Goal: Check status: Check status

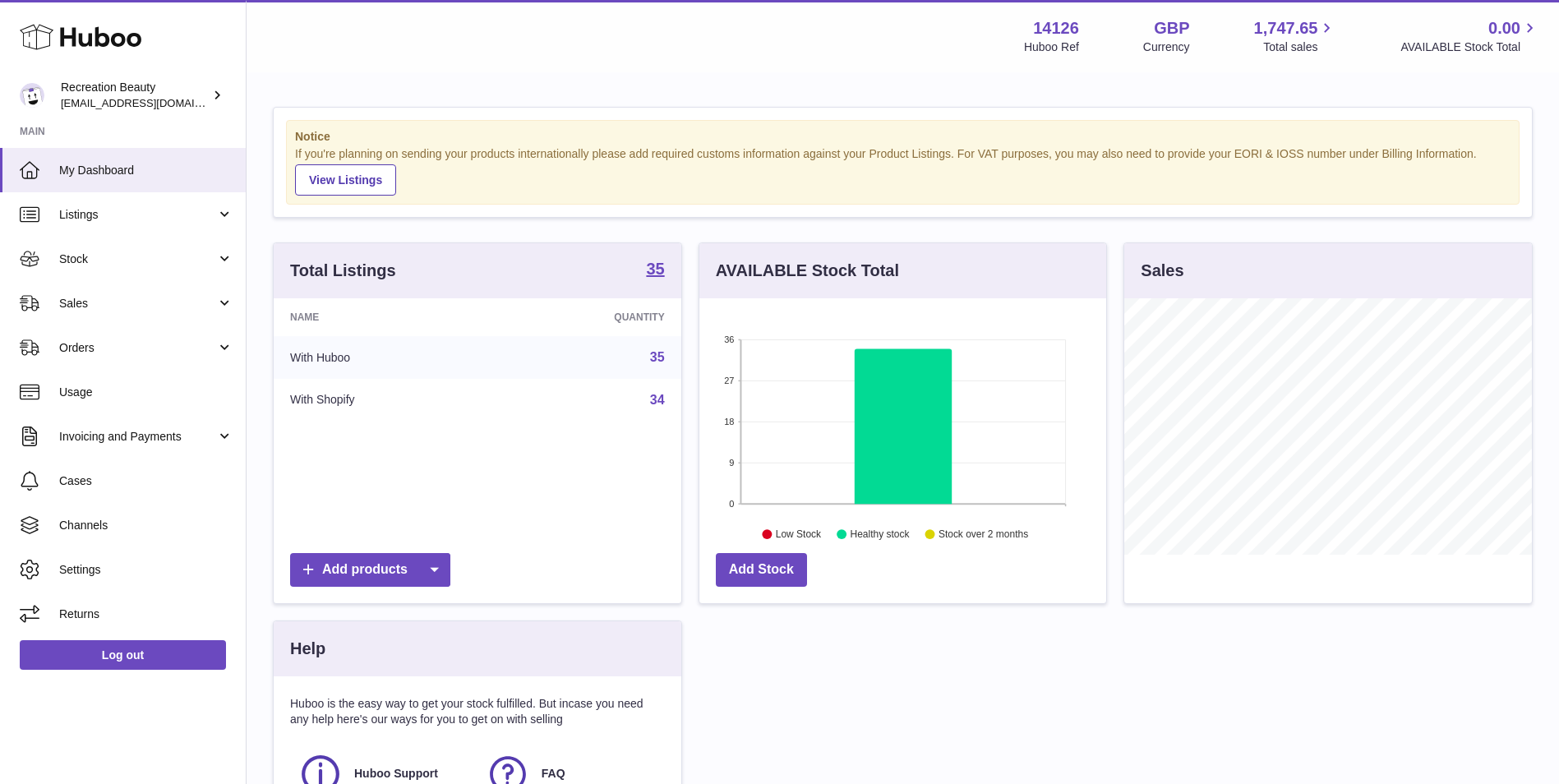
scroll to position [256, 407]
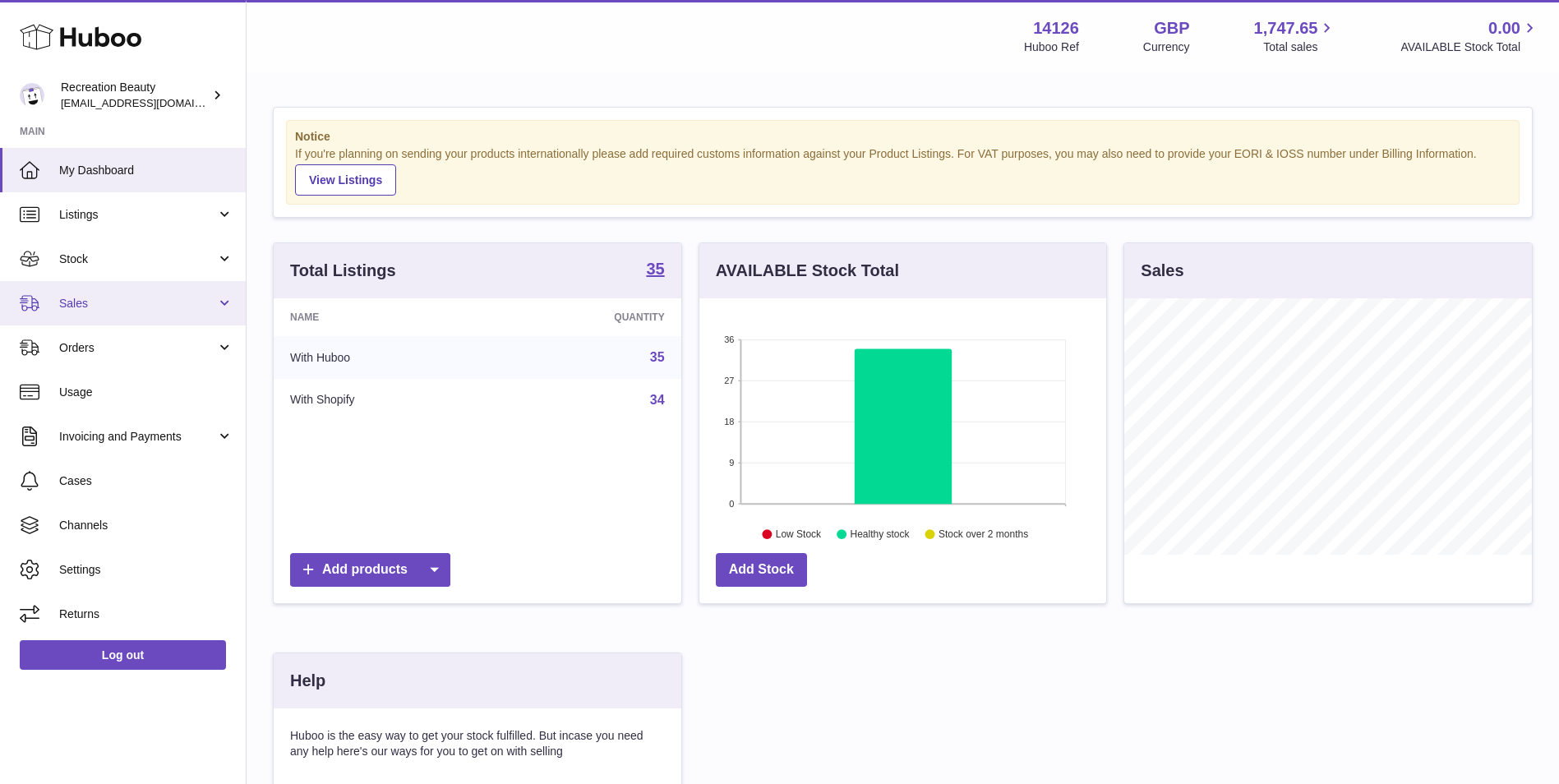
click at [182, 301] on span "Sales" at bounding box center [137, 303] width 157 height 16
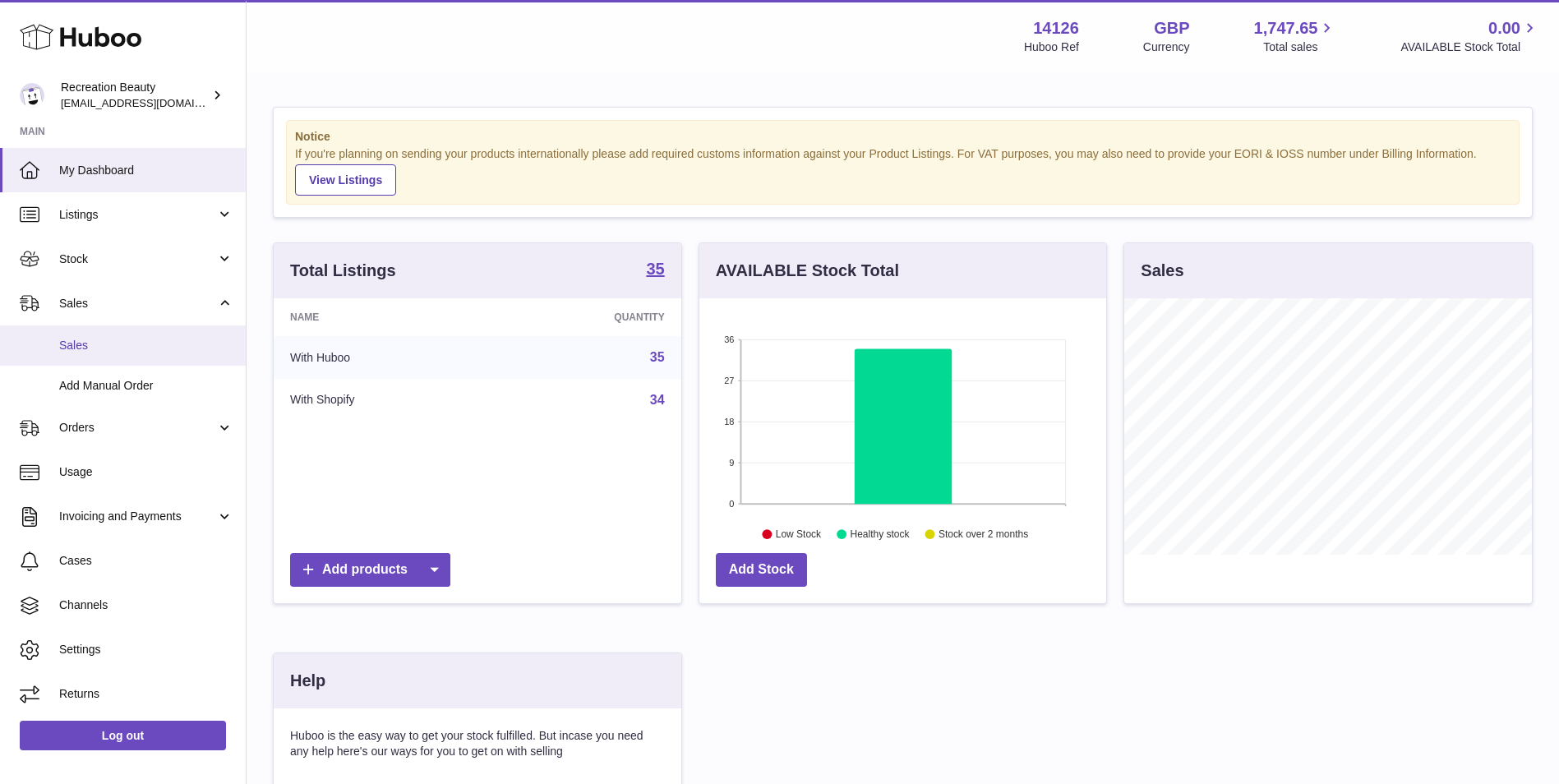
click at [160, 344] on span "Sales" at bounding box center [146, 345] width 175 height 16
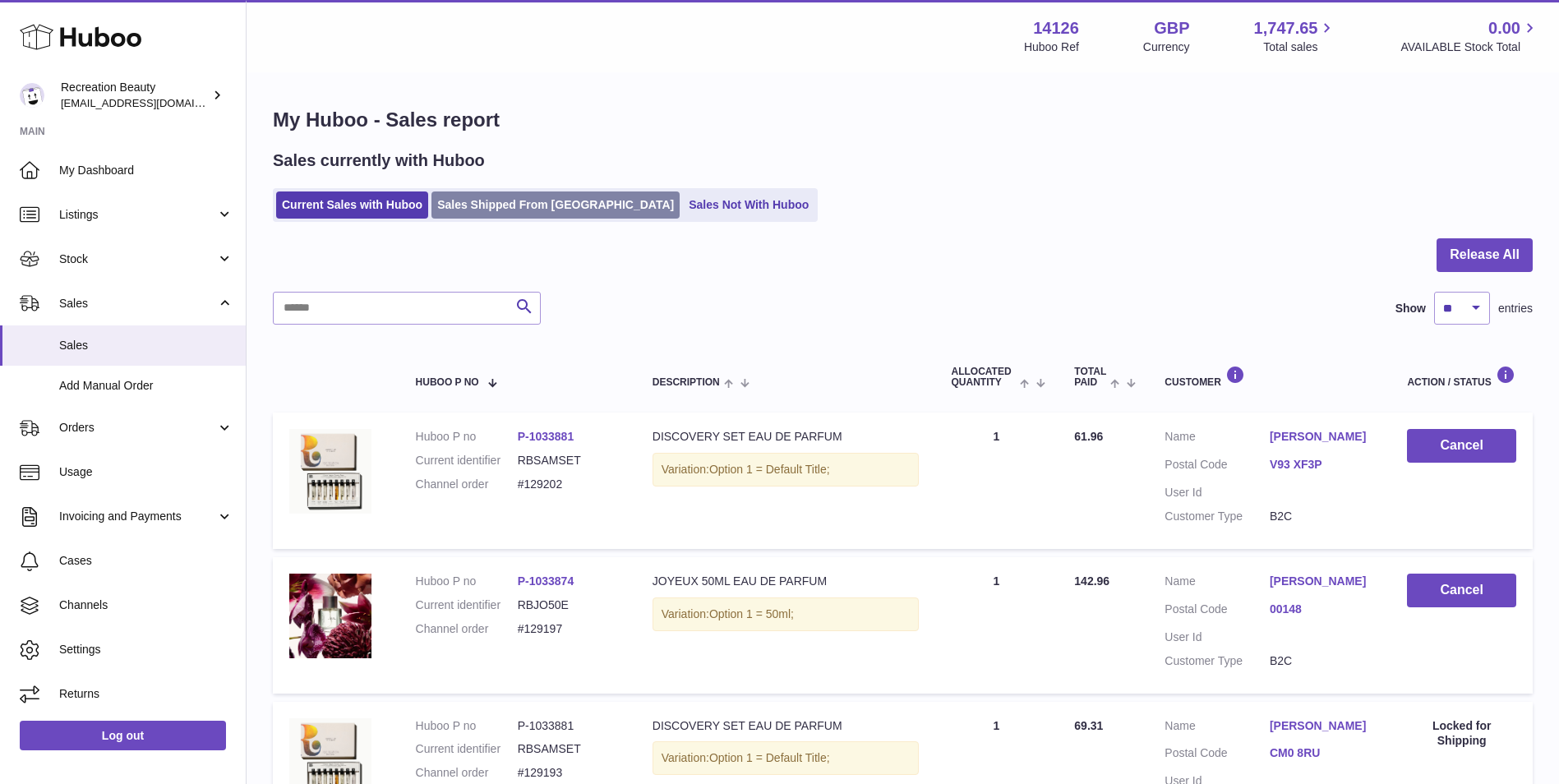
click at [538, 200] on link "Sales Shipped From Huboo" at bounding box center [556, 205] width 248 height 27
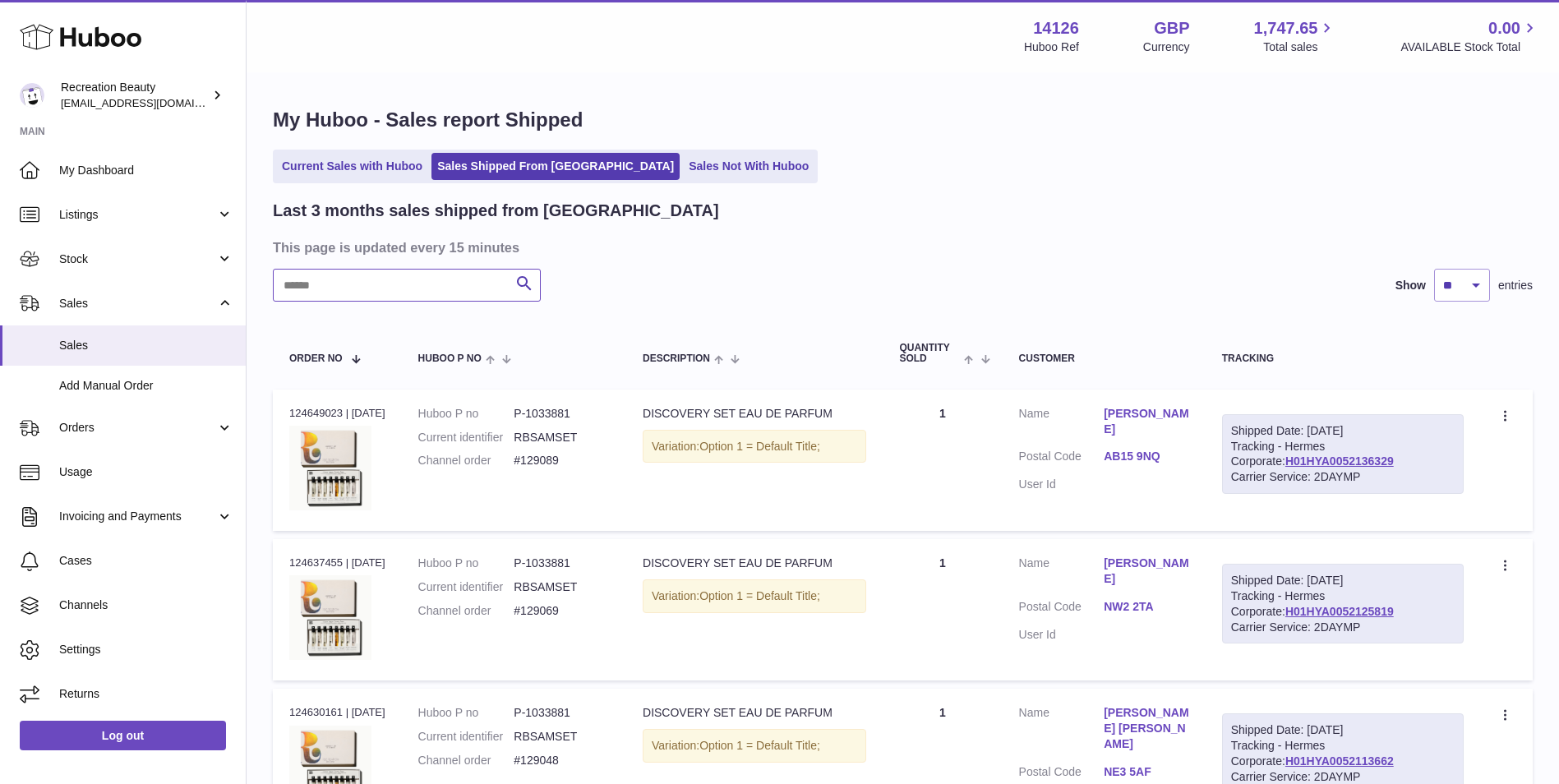
click at [395, 295] on input "text" at bounding box center [406, 285] width 268 height 33
paste input "******"
type input "******"
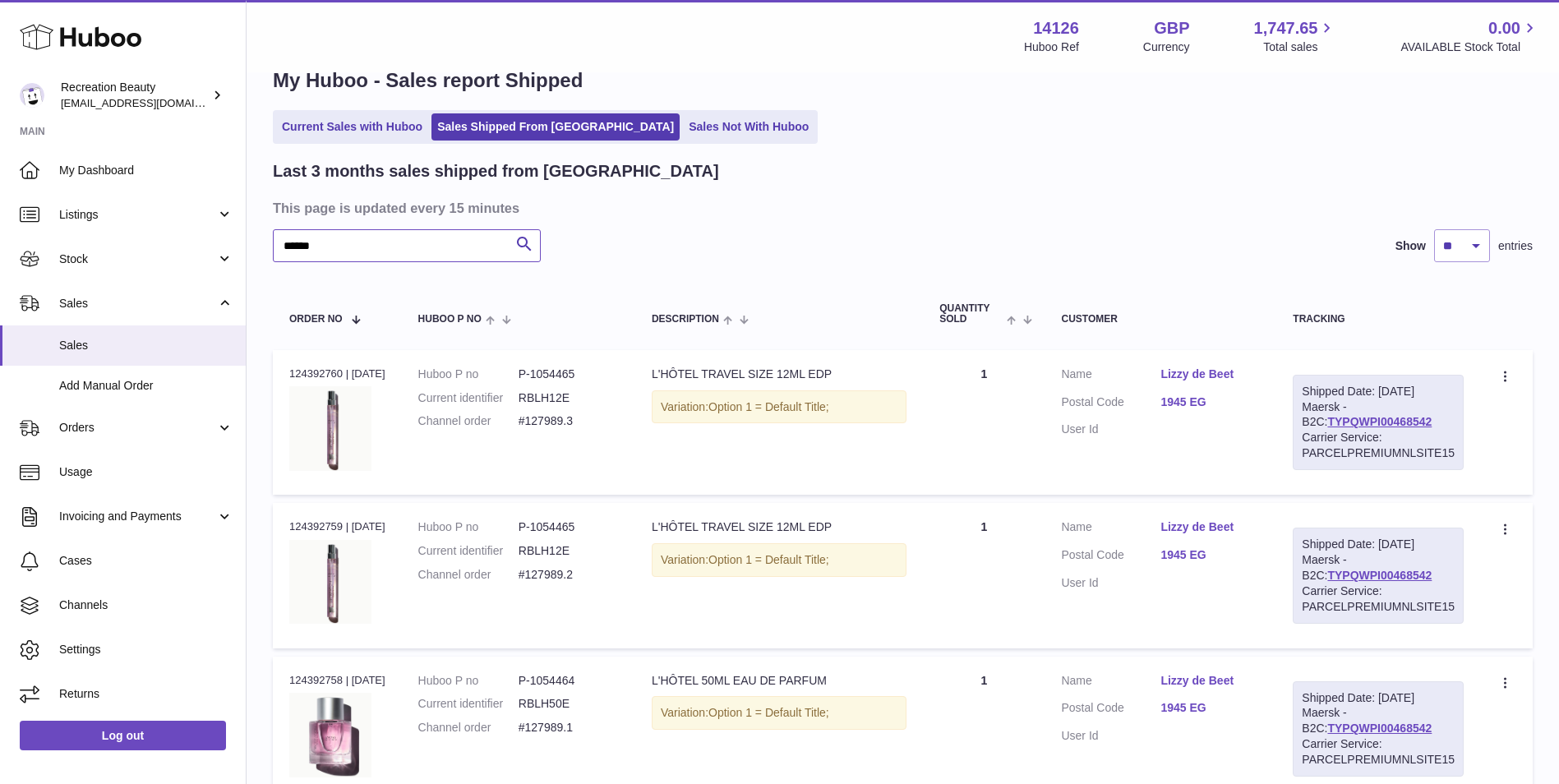
scroll to position [654, 0]
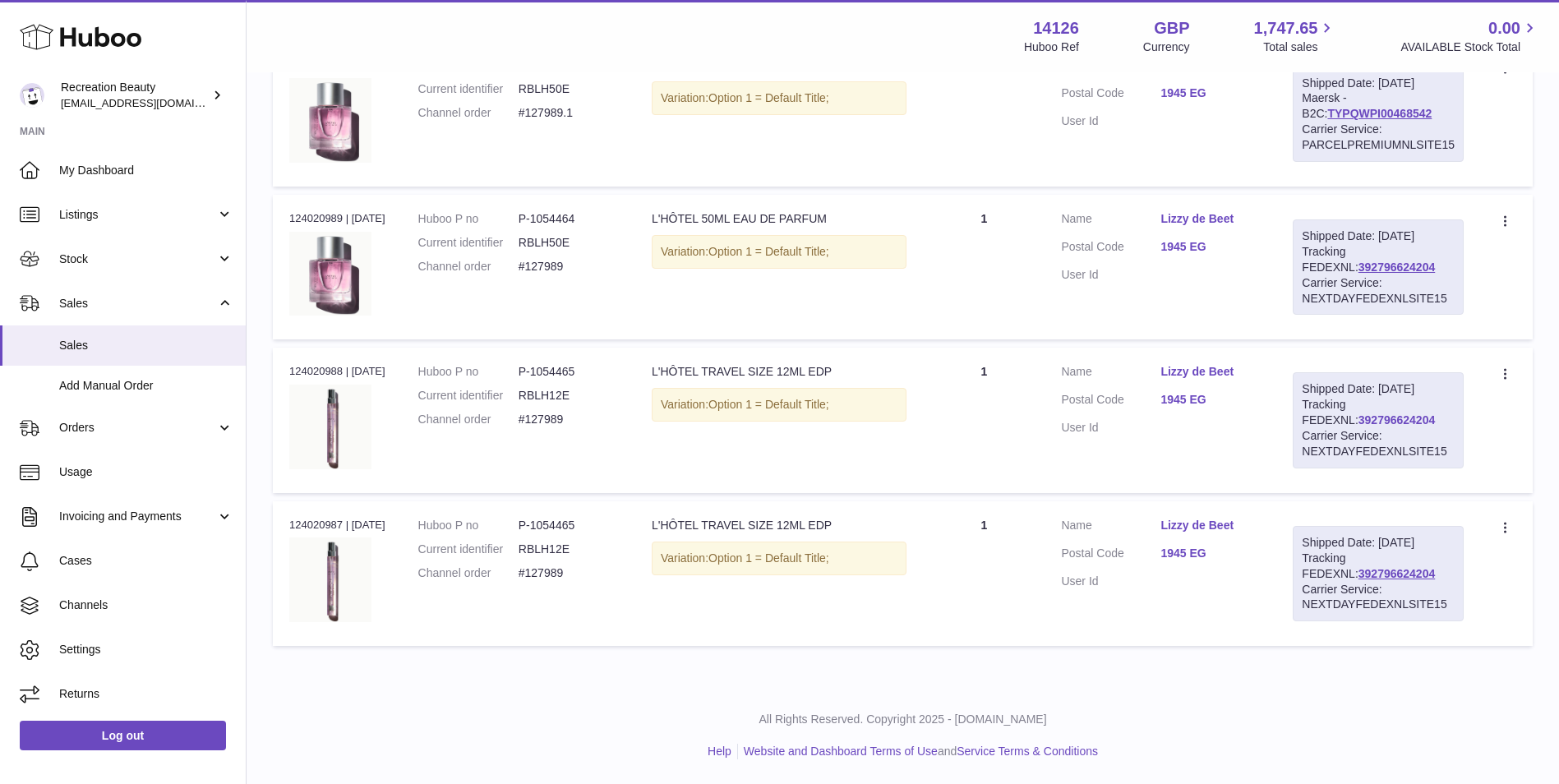
click at [1358, 417] on link "392796624204" at bounding box center [1396, 420] width 76 height 13
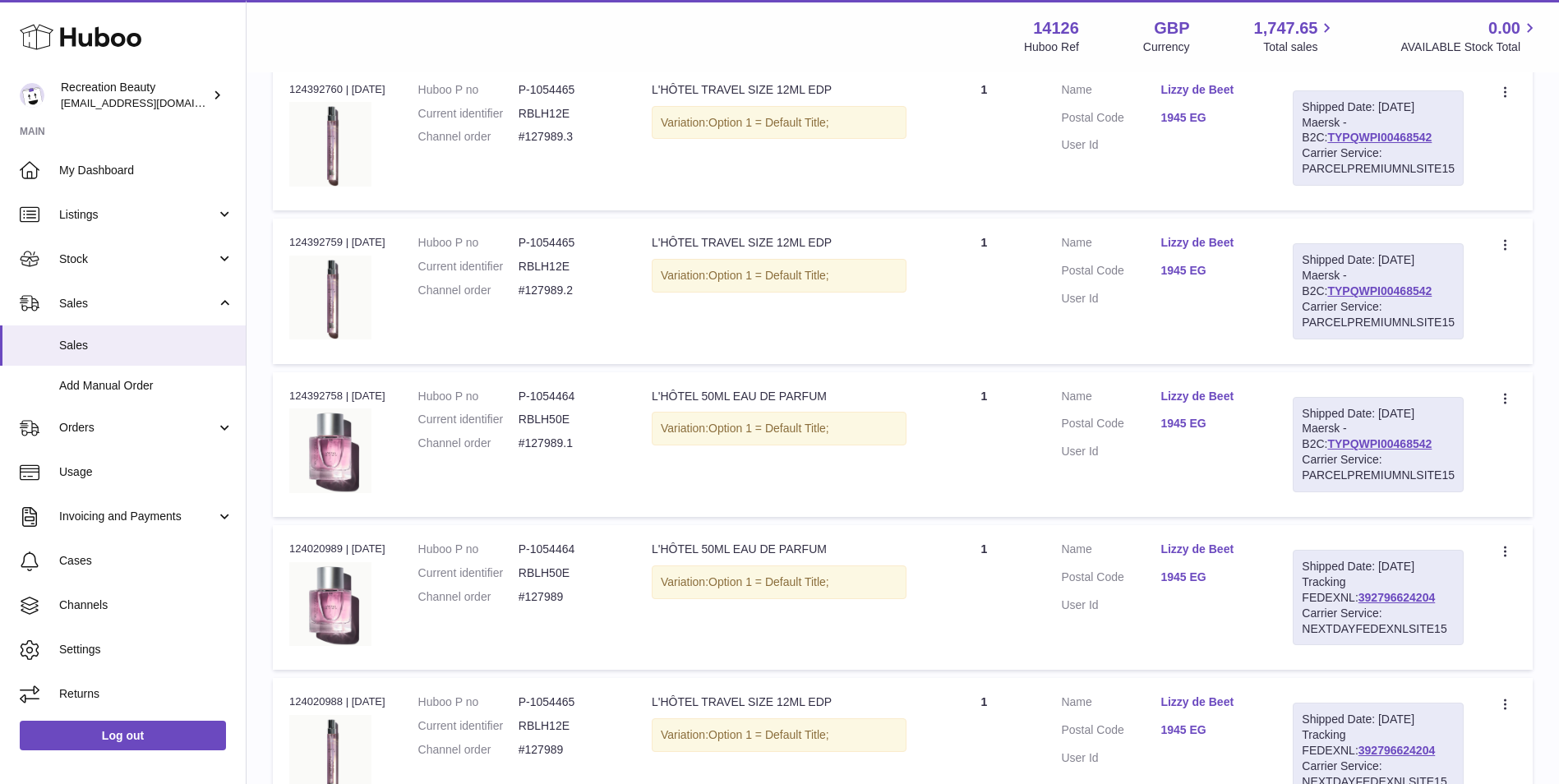
scroll to position [300, 0]
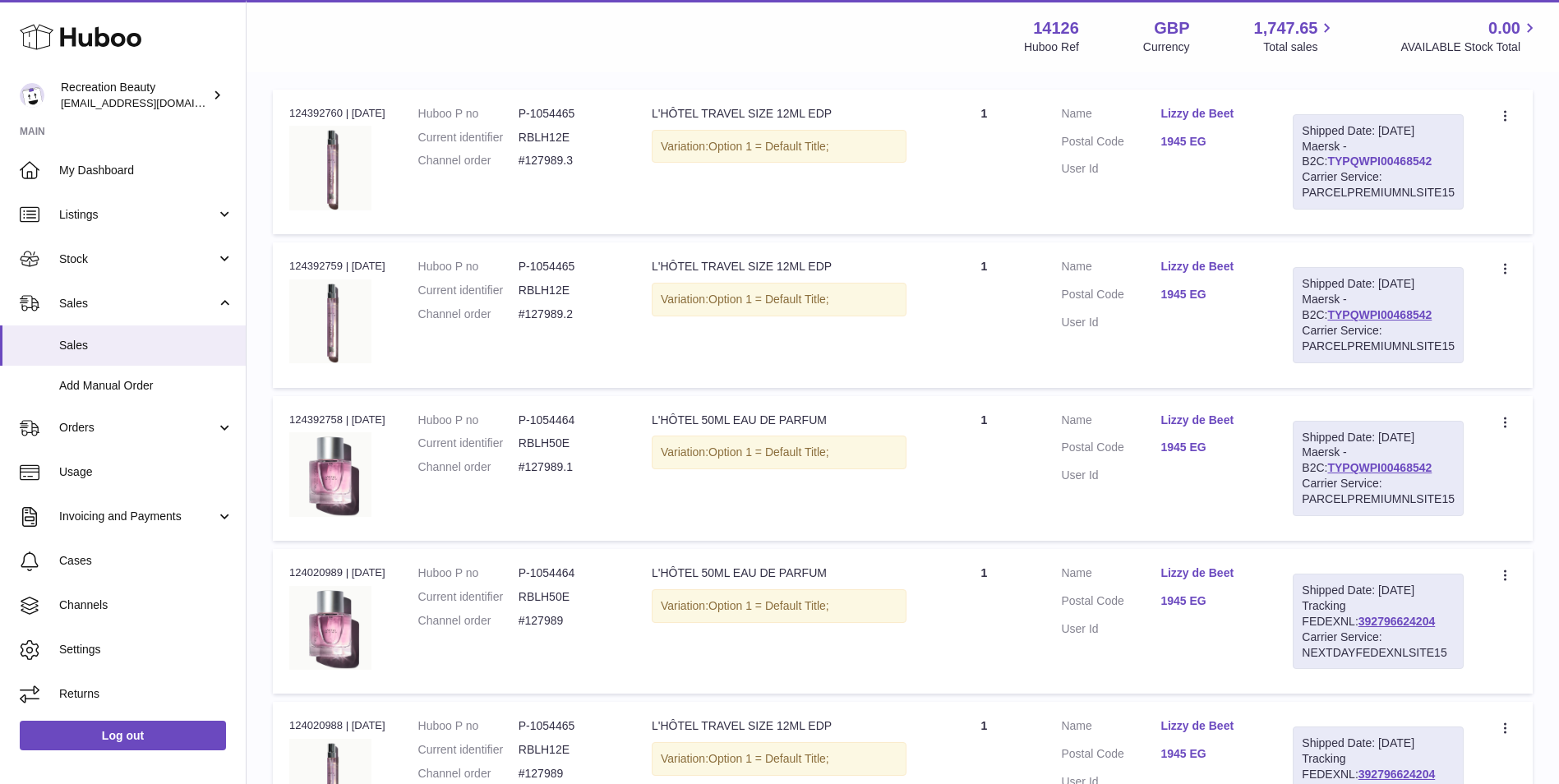
click at [1333, 160] on link "TYPQWPI00468542" at bounding box center [1379, 161] width 104 height 13
